Goal: Task Accomplishment & Management: Complete application form

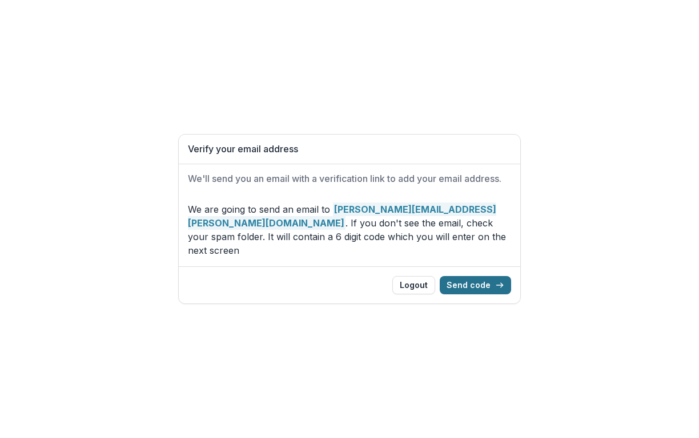
click at [475, 279] on button "Send code" at bounding box center [475, 285] width 71 height 18
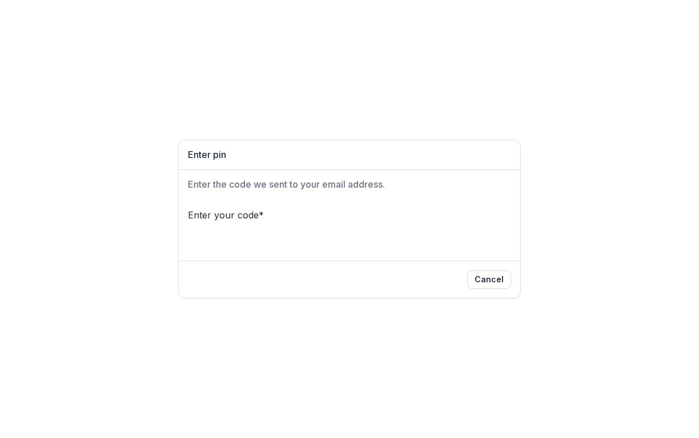
click at [204, 237] on input "Please enter your pin code" at bounding box center [233, 230] width 91 height 14
type input "*"
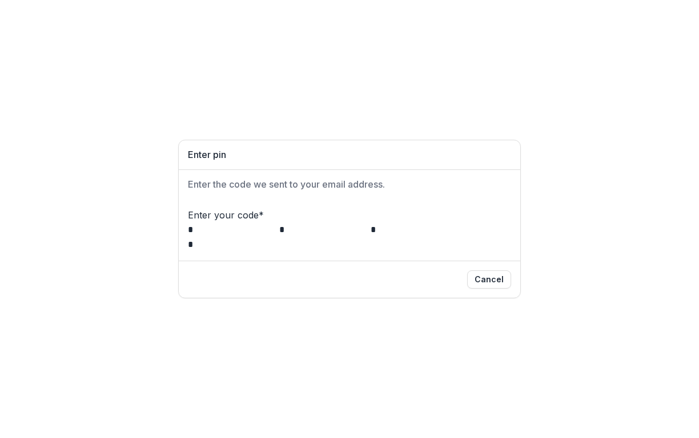
type input "*"
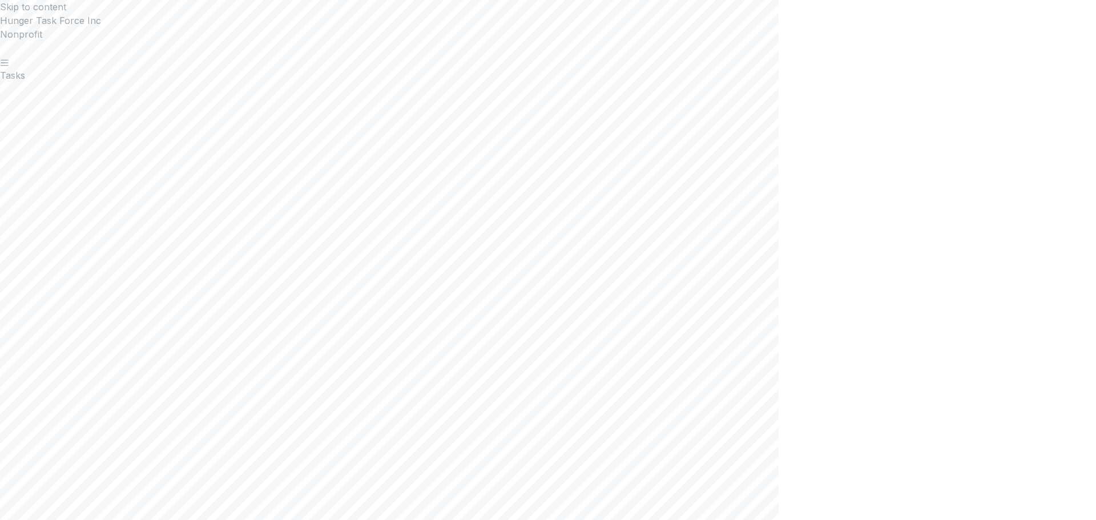
scroll to position [2543, 0]
type input "**********"
type input "**"
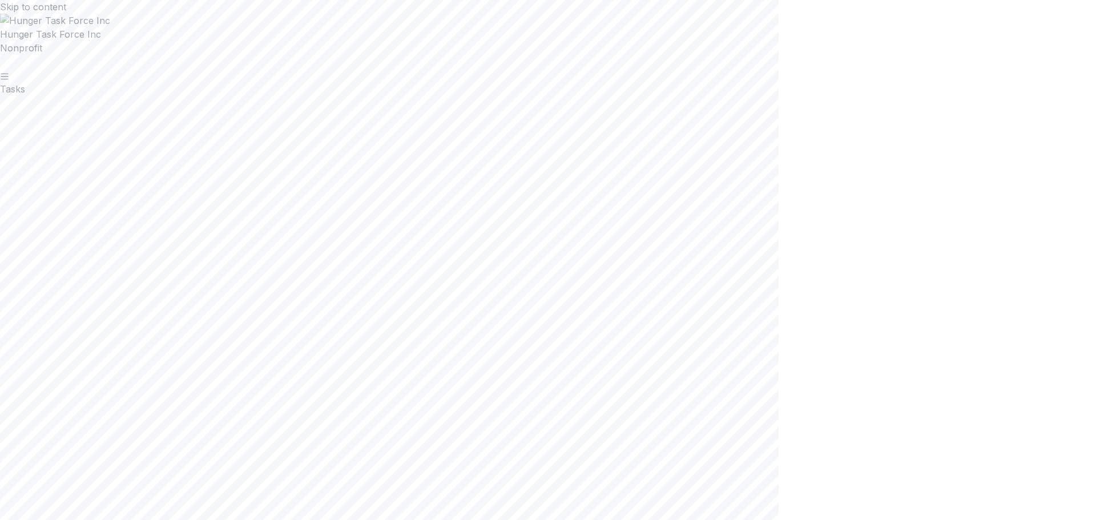
scroll to position [953, 0]
drag, startPoint x: 440, startPoint y: 251, endPoint x: 489, endPoint y: 255, distance: 49.3
drag, startPoint x: 442, startPoint y: 153, endPoint x: 454, endPoint y: 155, distance: 12.8
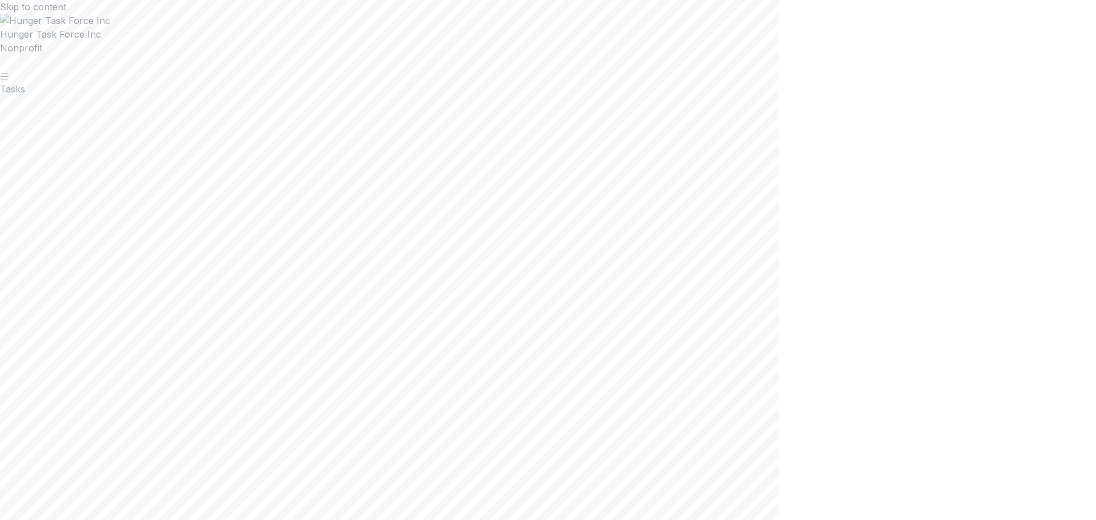
drag, startPoint x: 441, startPoint y: 289, endPoint x: 539, endPoint y: 320, distance: 103.4
drag, startPoint x: 628, startPoint y: 372, endPoint x: 576, endPoint y: 363, distance: 52.2
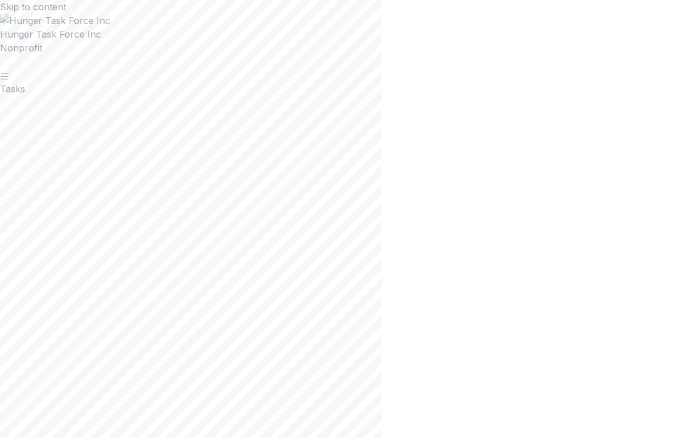
scroll to position [114, 0]
